Goal: Transaction & Acquisition: Purchase product/service

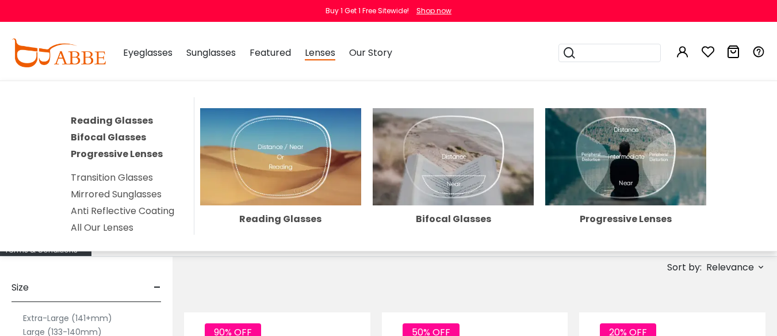
click at [335, 67] on div "Lenses Reading Glasses Bifocal Glasses Progressive Lenses Transition Glasses Mi…" at bounding box center [320, 53] width 30 height 58
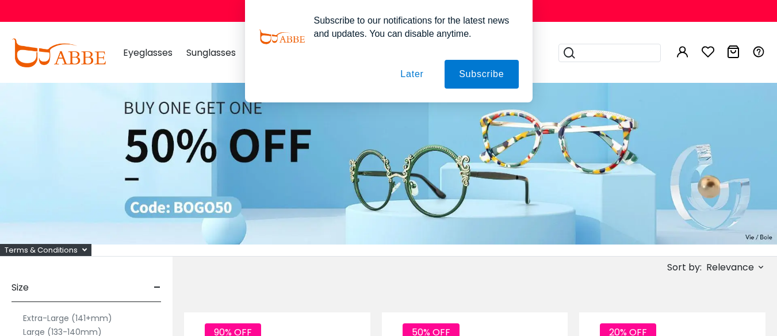
click at [0, 0] on button "Later" at bounding box center [0, 0] width 0 height 0
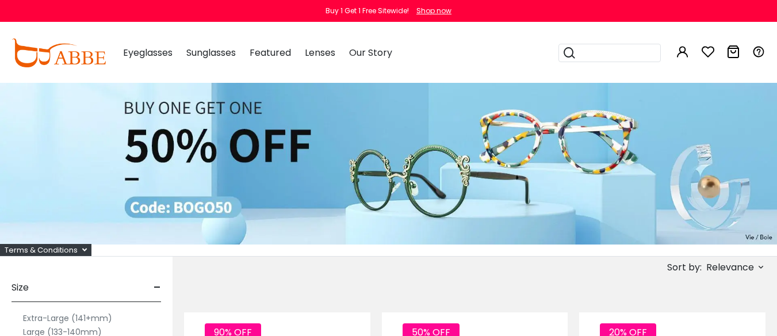
scroll to position [173, 0]
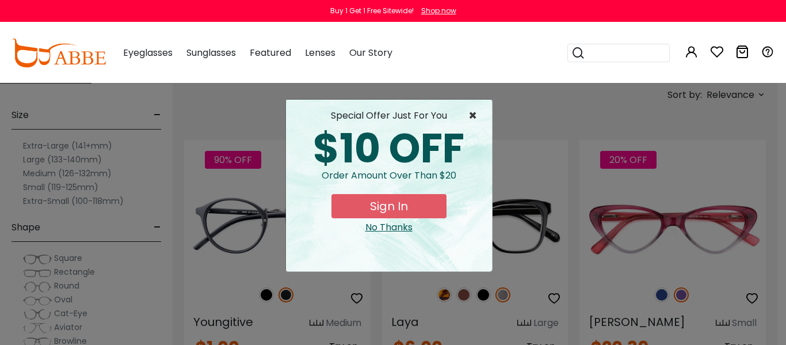
click at [472, 113] on span "×" at bounding box center [475, 116] width 14 height 14
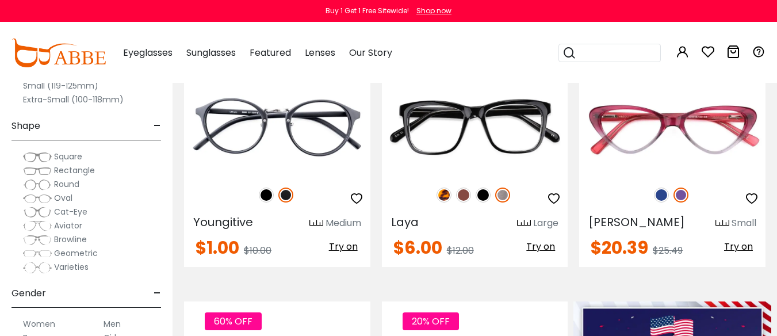
scroll to position [230, 0]
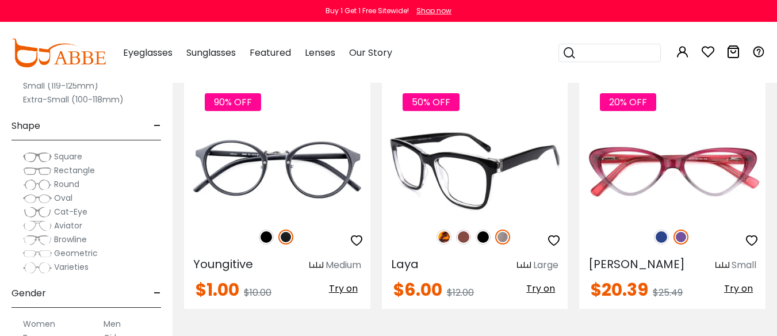
click at [446, 236] on img at bounding box center [444, 237] width 15 height 15
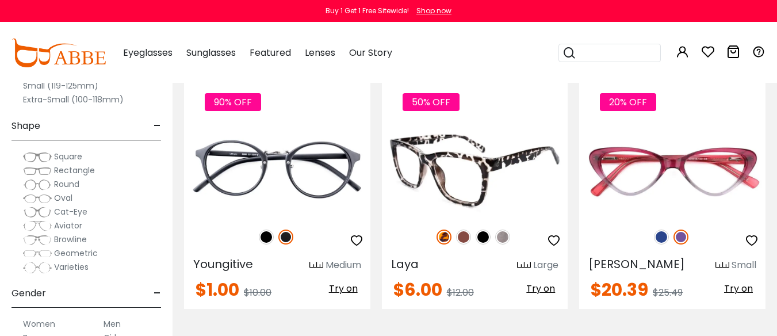
click at [467, 234] on img at bounding box center [463, 237] width 15 height 15
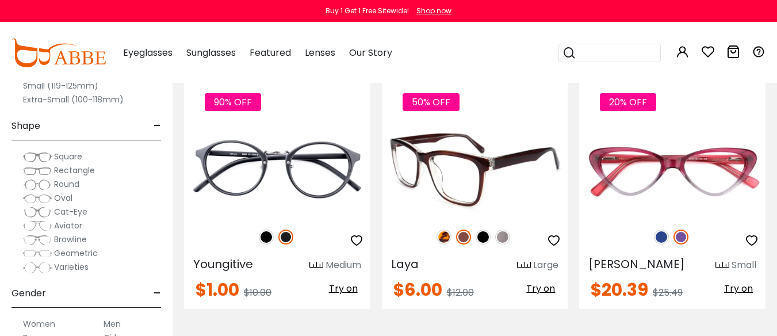
click at [480, 238] on img at bounding box center [483, 237] width 15 height 15
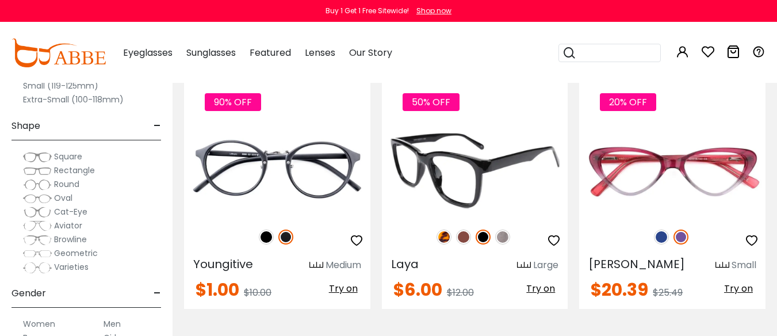
click at [502, 235] on img at bounding box center [502, 237] width 15 height 15
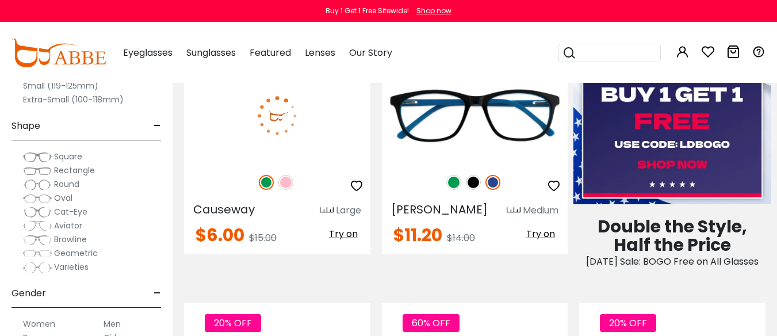
scroll to position [518, 0]
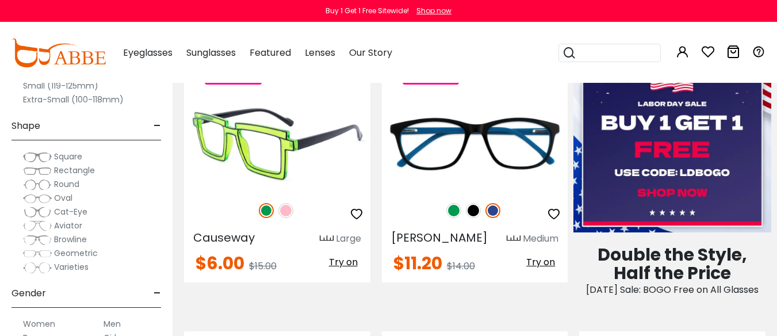
click at [291, 211] on img at bounding box center [285, 210] width 15 height 15
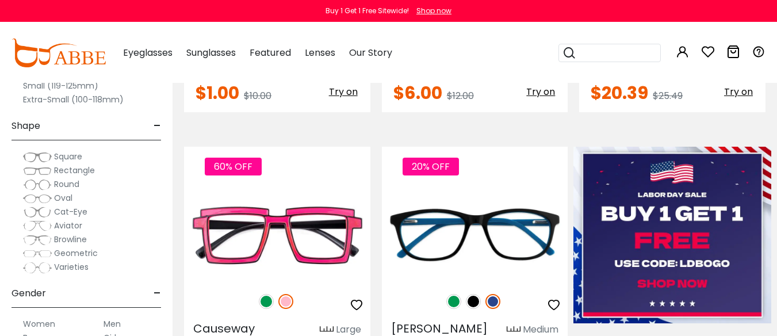
scroll to position [403, 0]
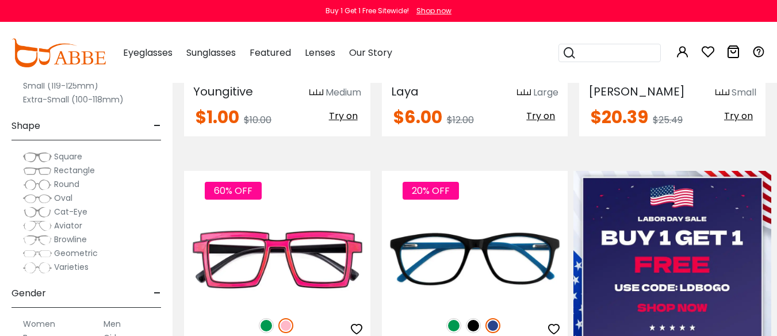
click at [64, 85] on label "Small (119-125mm)" at bounding box center [60, 86] width 75 height 14
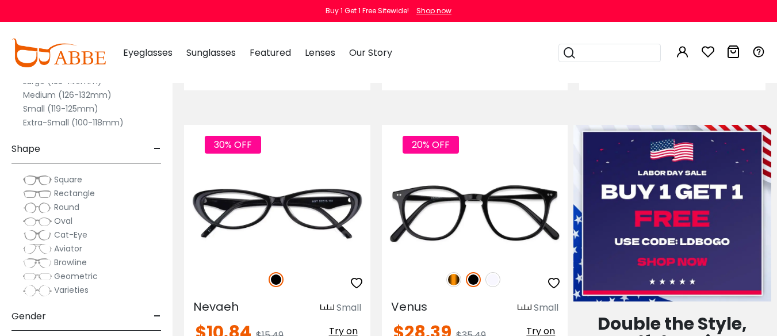
scroll to position [518, 0]
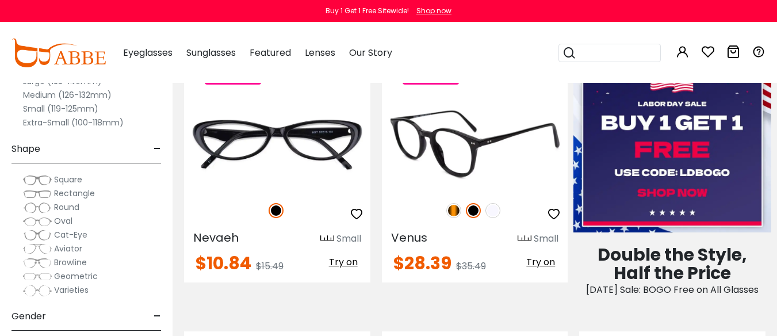
click at [455, 214] on img at bounding box center [453, 210] width 15 height 15
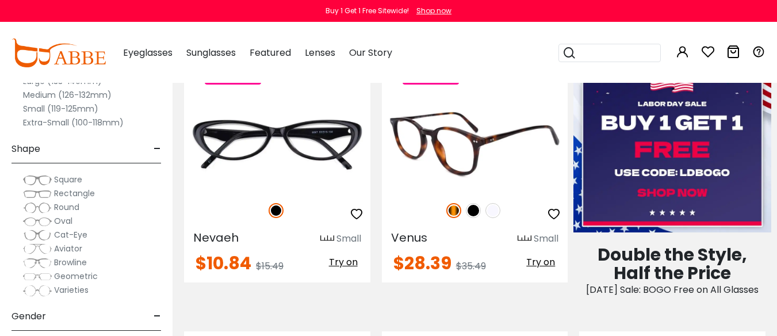
click at [499, 212] on img at bounding box center [493, 210] width 15 height 15
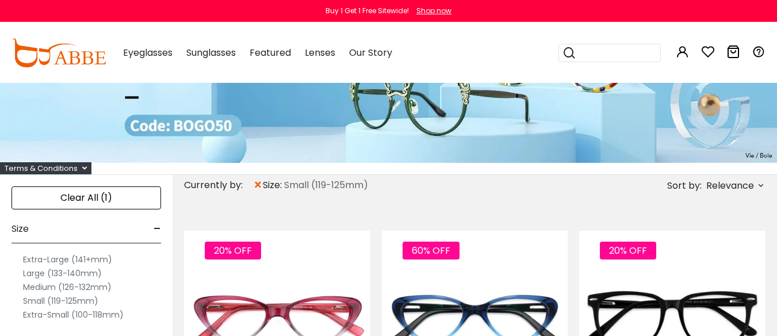
scroll to position [0, 0]
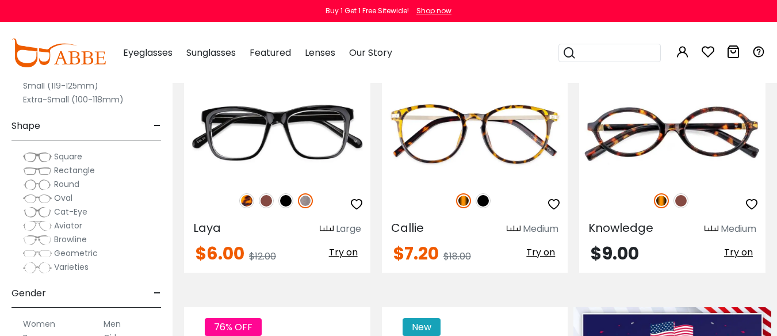
scroll to position [173, 0]
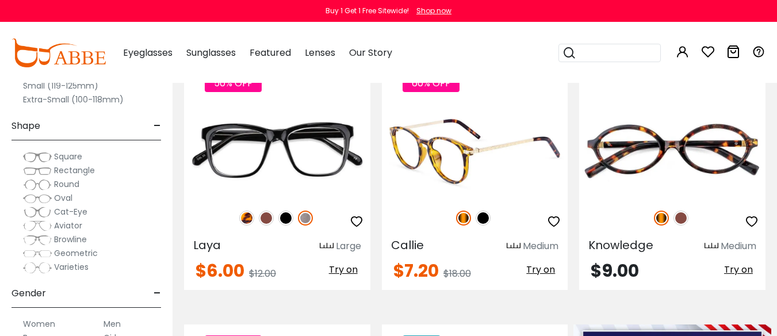
click at [482, 219] on img at bounding box center [483, 218] width 15 height 15
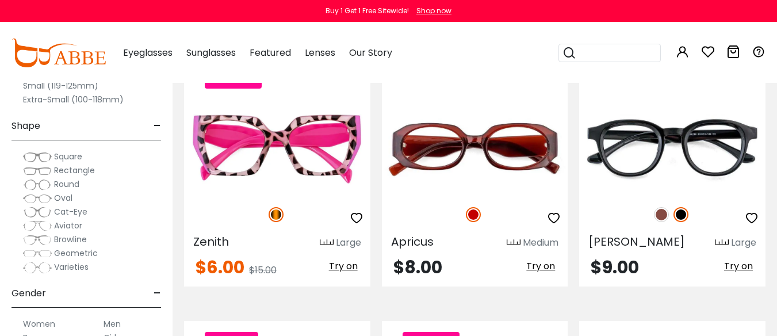
scroll to position [1668, 0]
